Goal: Navigation & Orientation: Go to known website

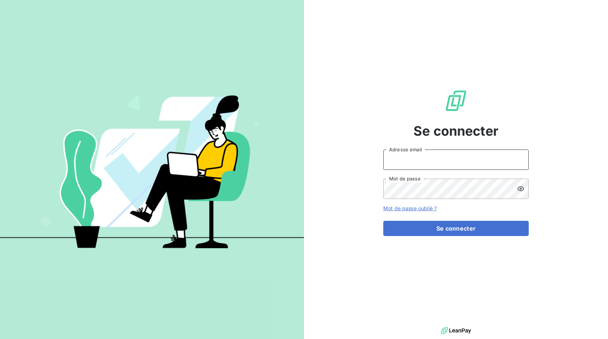
click at [427, 160] on input "Adresse email" at bounding box center [457, 160] width 146 height 20
type input "recouvrement@copytop.com"
click at [384, 221] on button "Se connecter" at bounding box center [457, 228] width 146 height 15
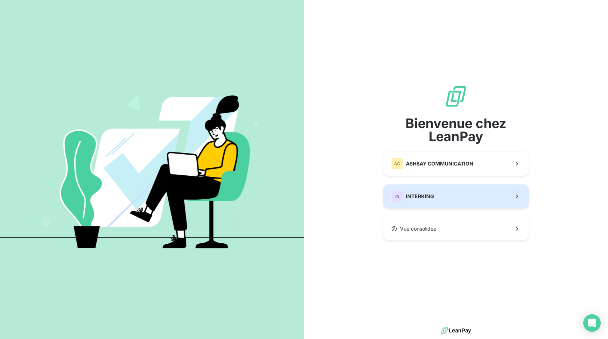
click at [426, 195] on span "INTERKING" at bounding box center [420, 196] width 28 height 7
